Goal: Information Seeking & Learning: Find specific page/section

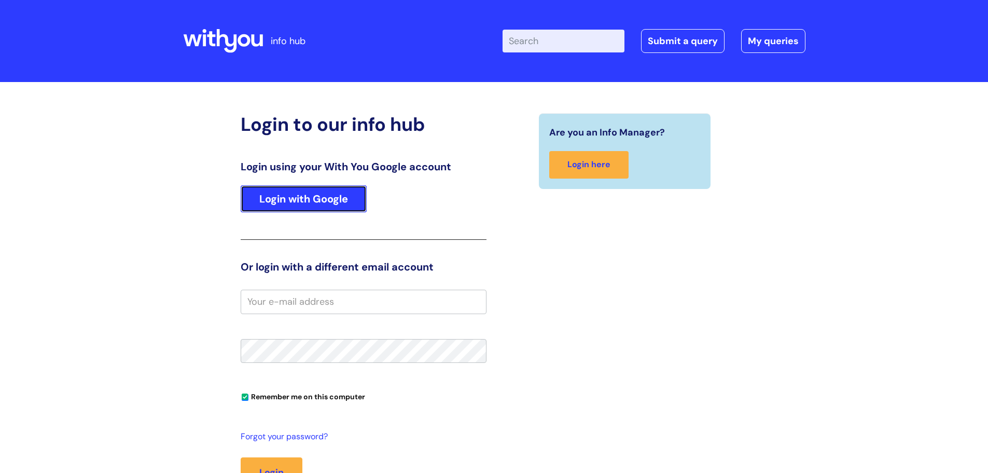
click at [267, 198] on link "Login with Google" at bounding box center [304, 198] width 126 height 27
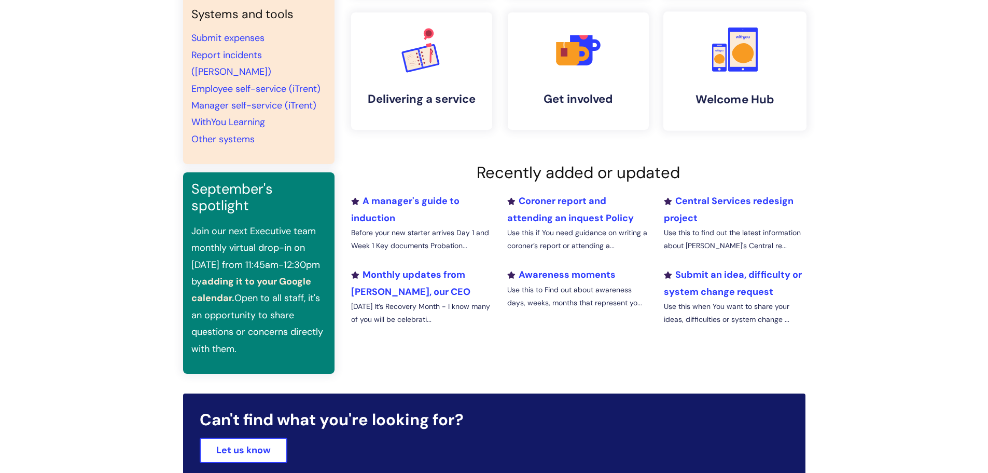
scroll to position [259, 0]
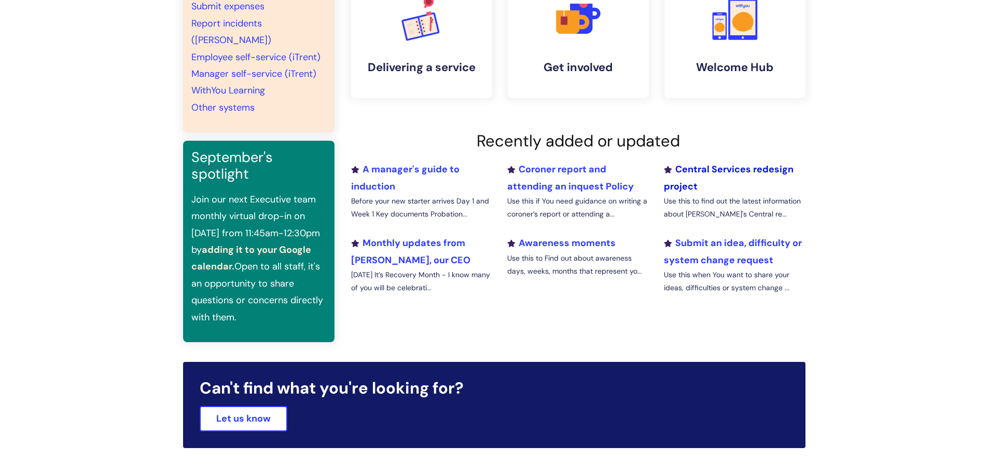
click at [719, 175] on link "Central Services redesign project" at bounding box center [729, 177] width 130 height 29
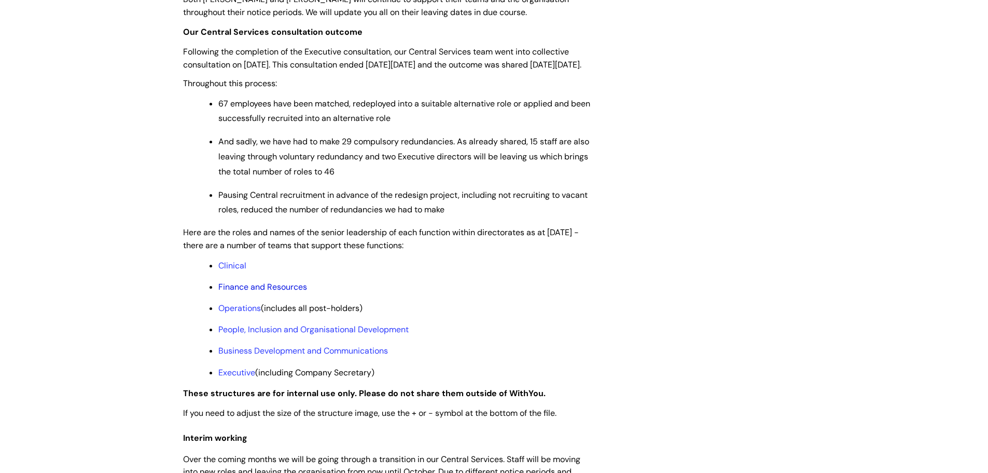
scroll to position [726, 0]
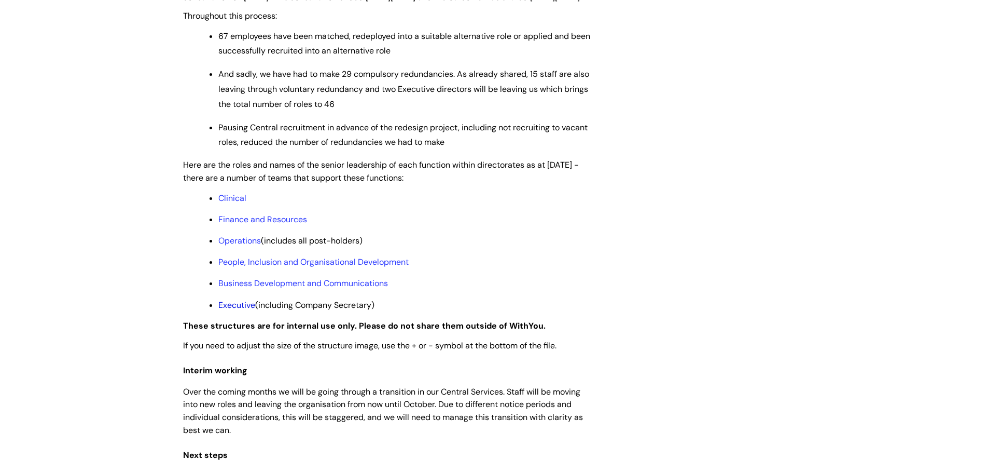
click at [238, 310] on link "Executive" at bounding box center [236, 304] width 37 height 11
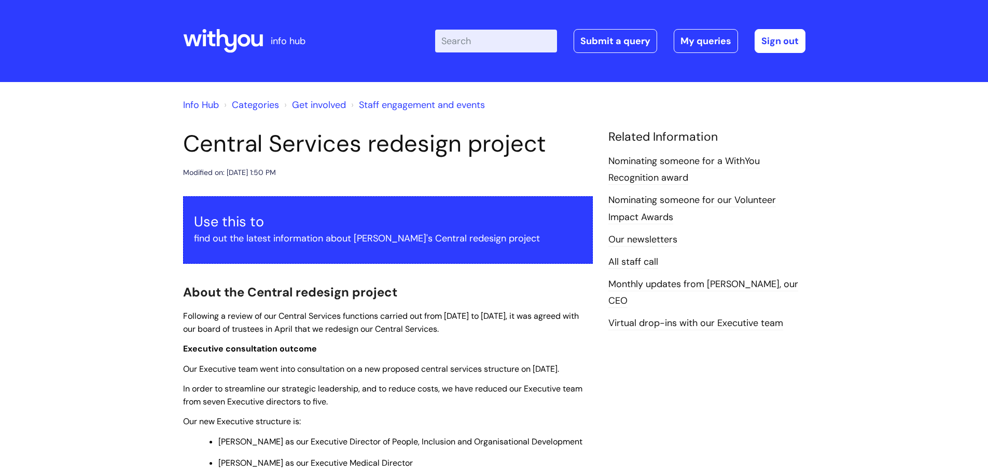
scroll to position [726, 0]
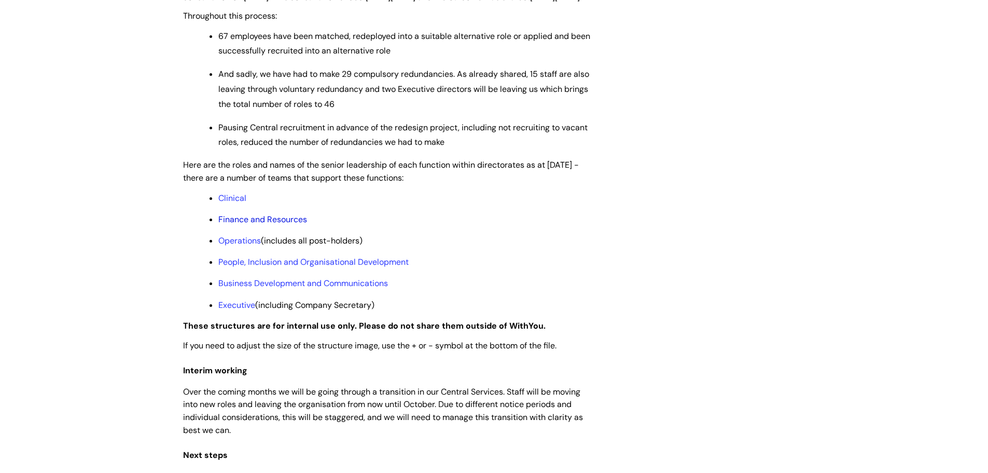
click at [268, 225] on link "Finance and Resources" at bounding box center [262, 219] width 89 height 11
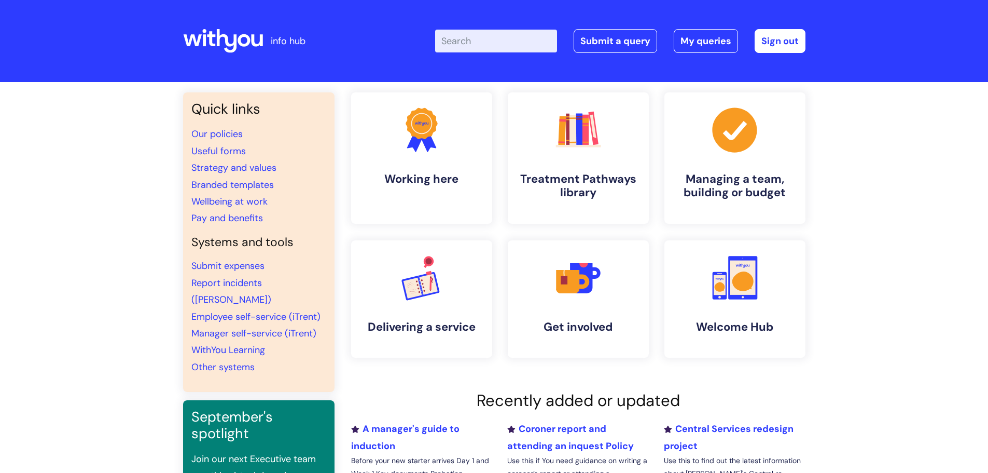
click at [502, 39] on input "Enter your search term here..." at bounding box center [496, 41] width 122 height 23
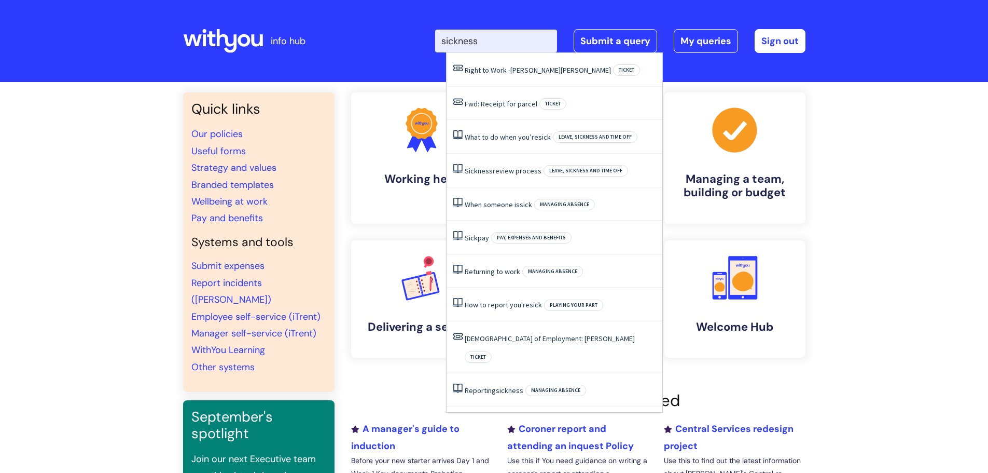
type input "sickness"
click button "Search" at bounding box center [0, 0] width 0 height 0
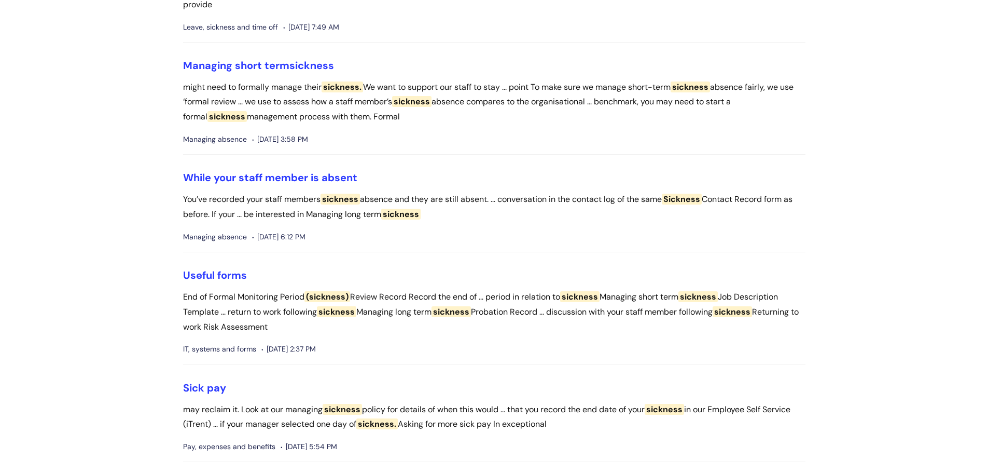
scroll to position [623, 0]
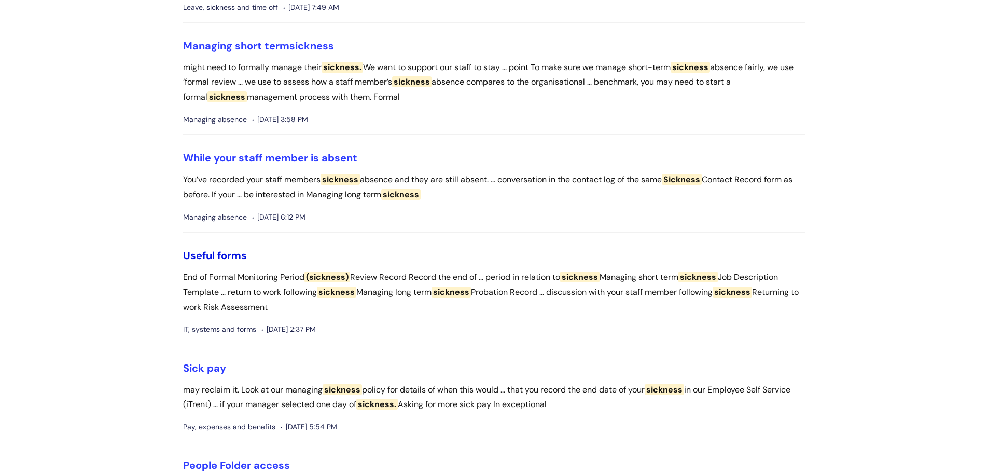
click at [218, 262] on link "Useful forms" at bounding box center [215, 255] width 64 height 13
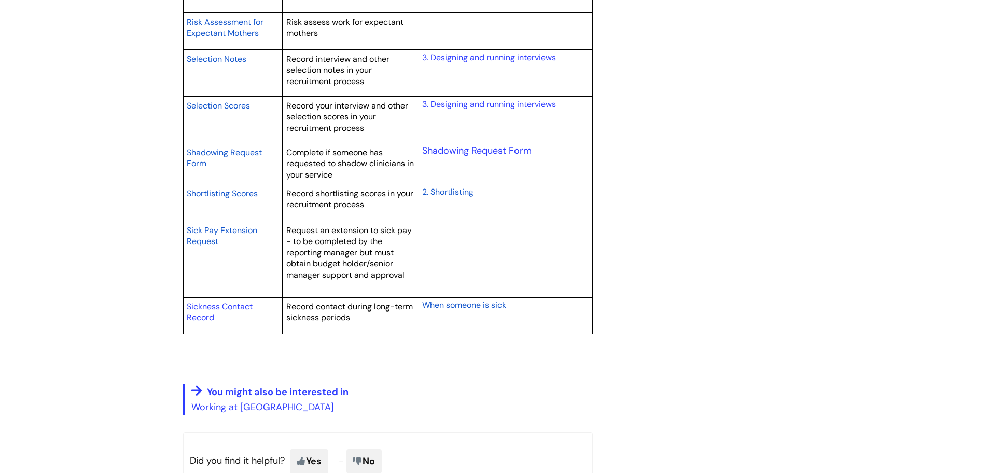
scroll to position [1764, 0]
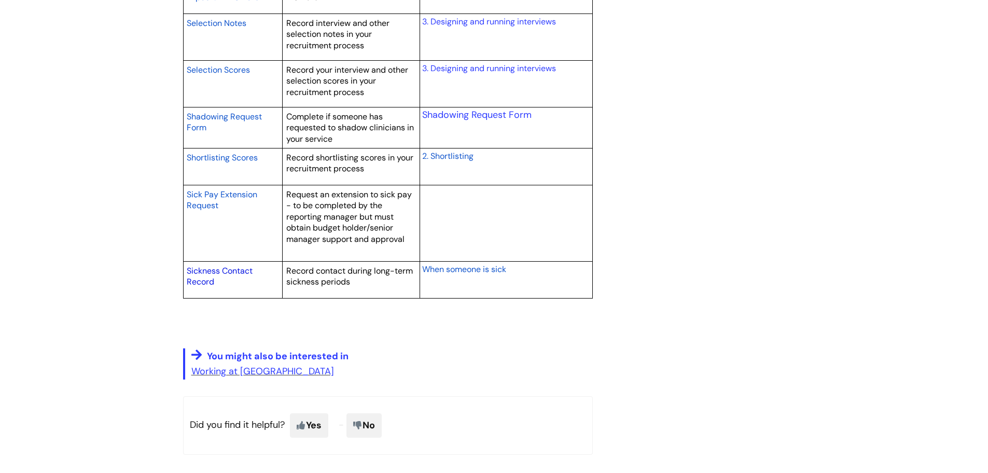
click at [225, 268] on link "Sickness Contact Record" at bounding box center [220, 276] width 66 height 22
